Goal: Check status: Check status

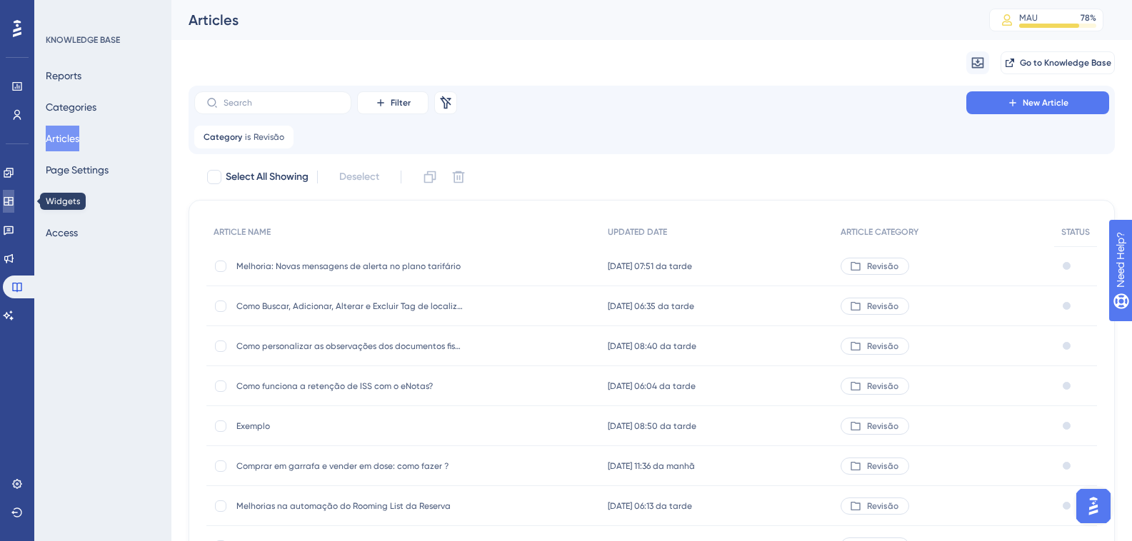
click at [13, 206] on icon at bounding box center [8, 201] width 9 height 9
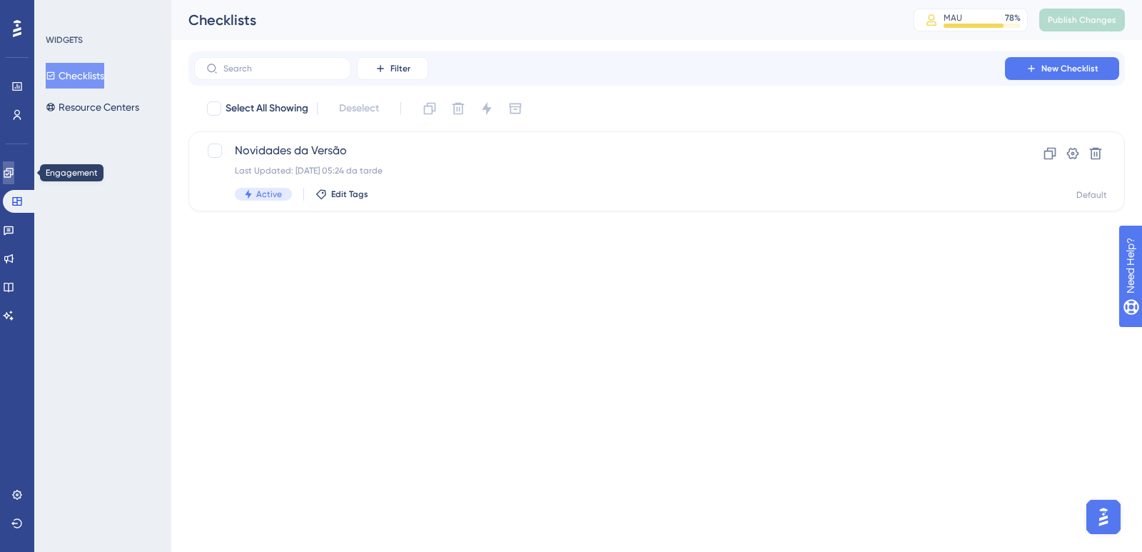
click at [7, 173] on link at bounding box center [8, 172] width 11 height 23
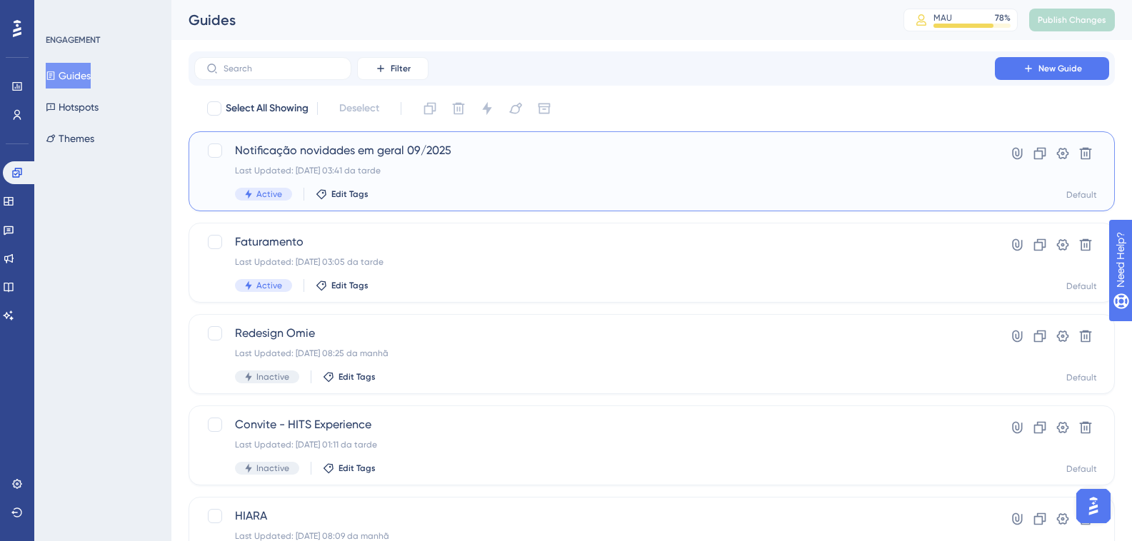
click at [526, 189] on div "Active Edit Tags" at bounding box center [594, 194] width 719 height 13
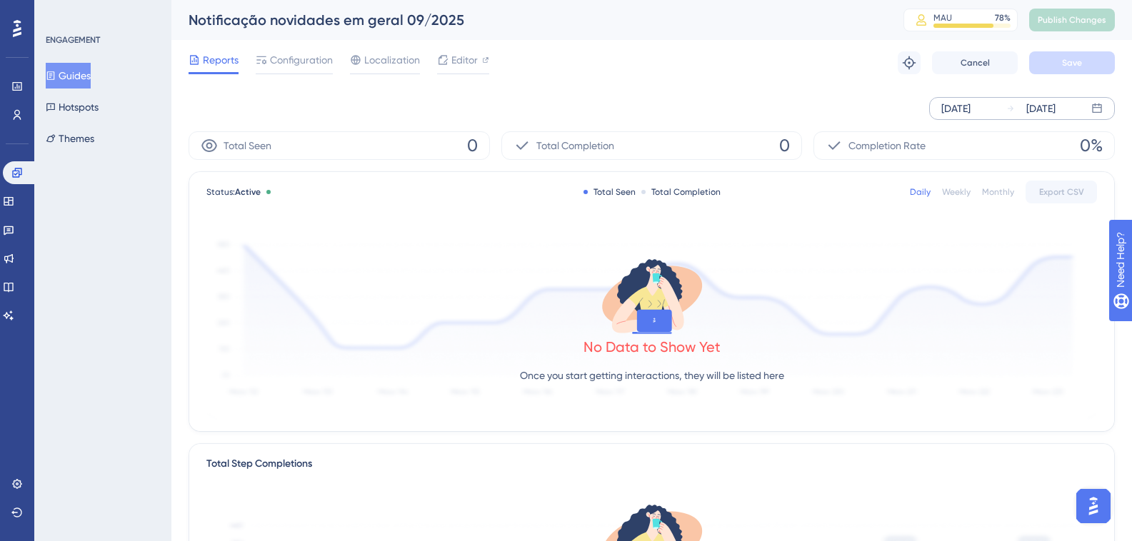
click at [1055, 110] on div "[DATE]" at bounding box center [1040, 108] width 29 height 17
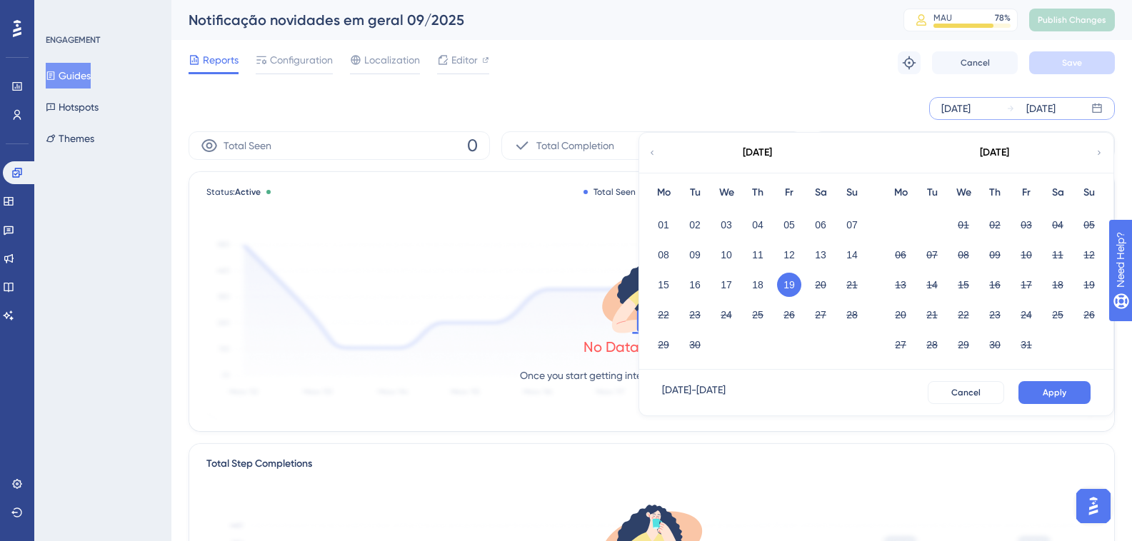
click at [784, 287] on button "19" at bounding box center [789, 285] width 24 height 24
click at [1033, 383] on button "Apply" at bounding box center [1054, 392] width 72 height 23
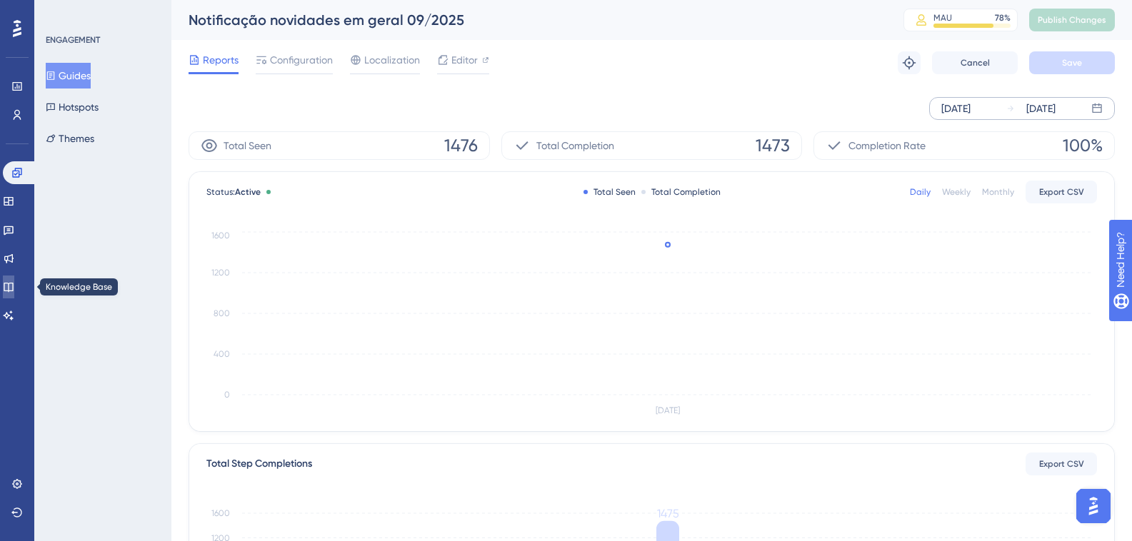
click at [14, 288] on icon at bounding box center [8, 286] width 11 height 11
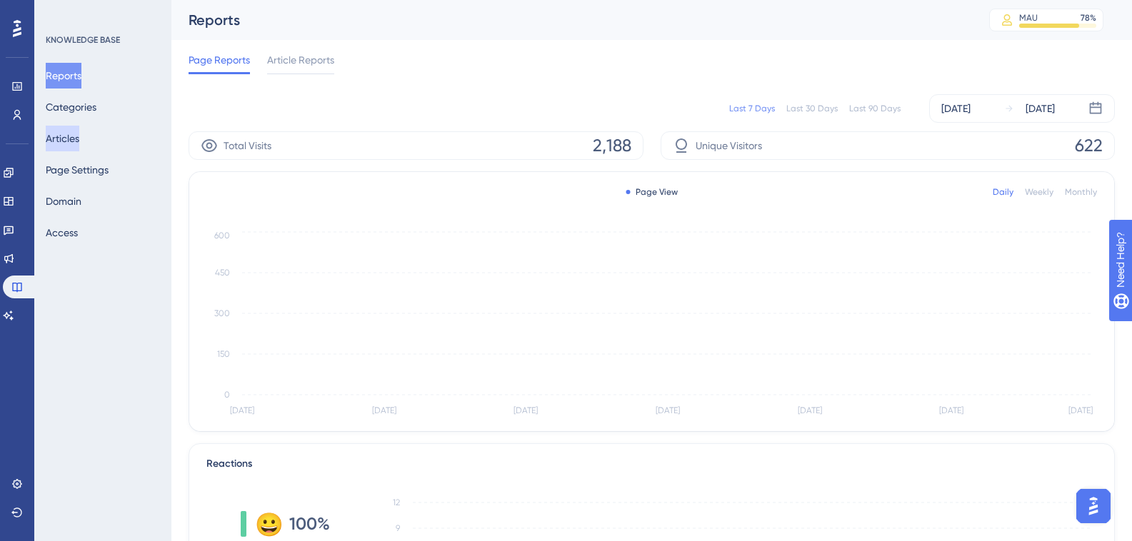
click at [79, 146] on button "Articles" at bounding box center [63, 139] width 34 height 26
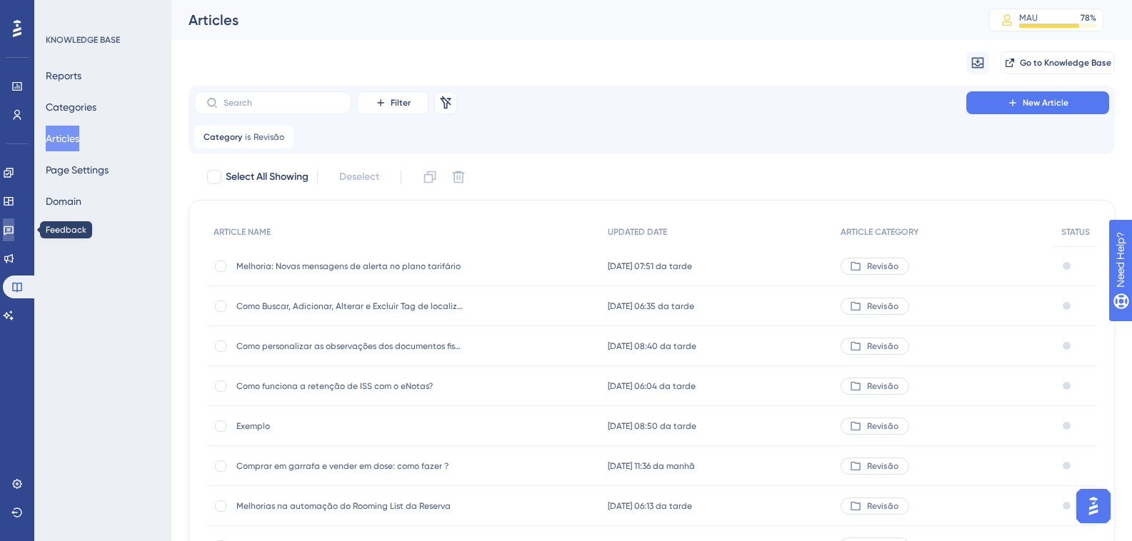
click at [14, 231] on icon at bounding box center [8, 229] width 11 height 11
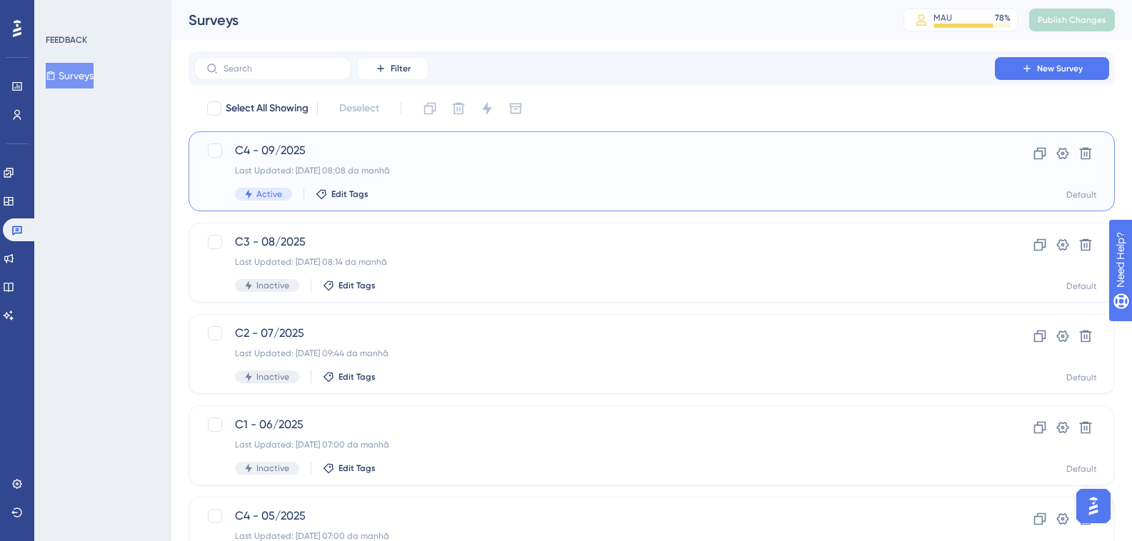
click at [473, 174] on div "Last Updated: [DATE] 08:08 da manhã" at bounding box center [594, 170] width 719 height 11
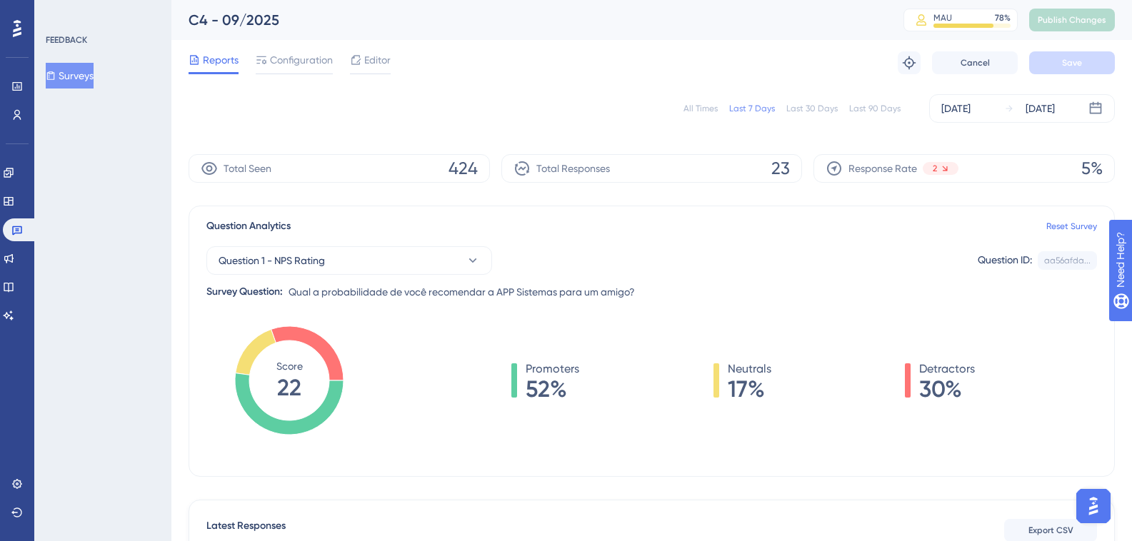
click at [713, 105] on div "All Times" at bounding box center [700, 108] width 34 height 11
click at [17, 232] on icon at bounding box center [16, 229] width 11 height 11
